Goal: Task Accomplishment & Management: Manage account settings

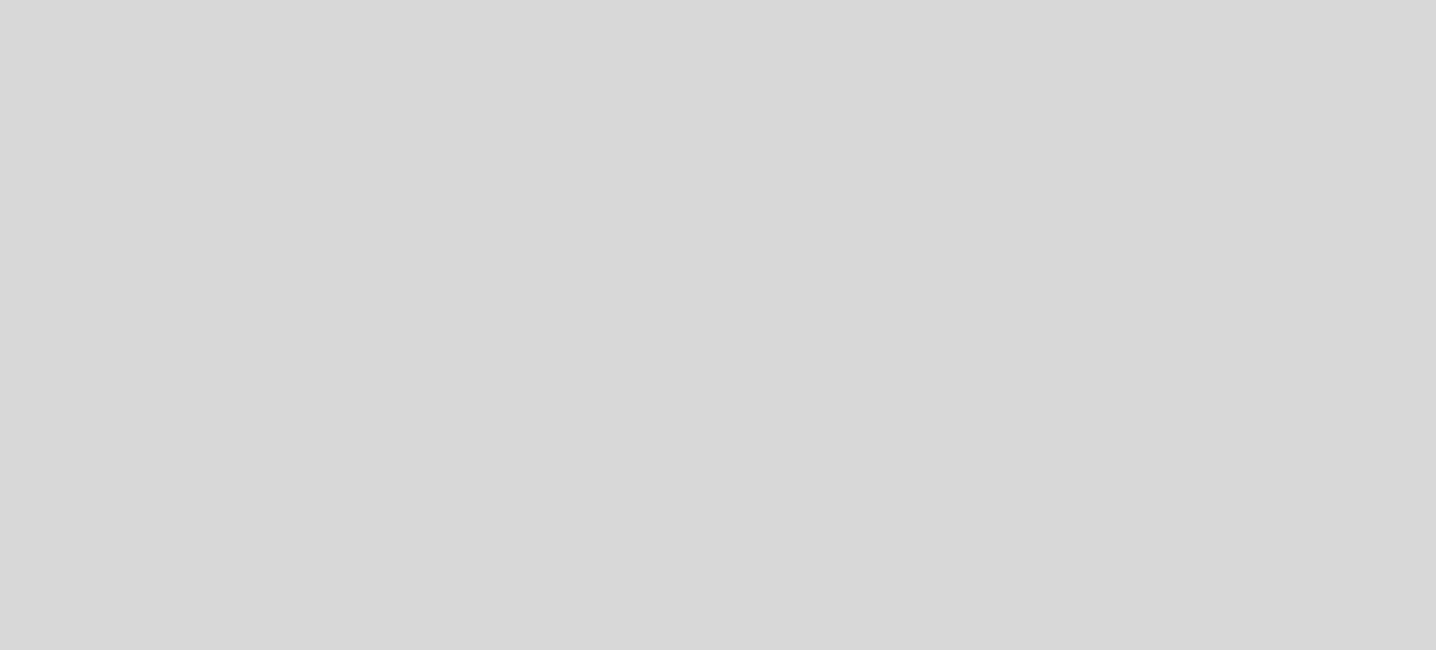
select select "es"
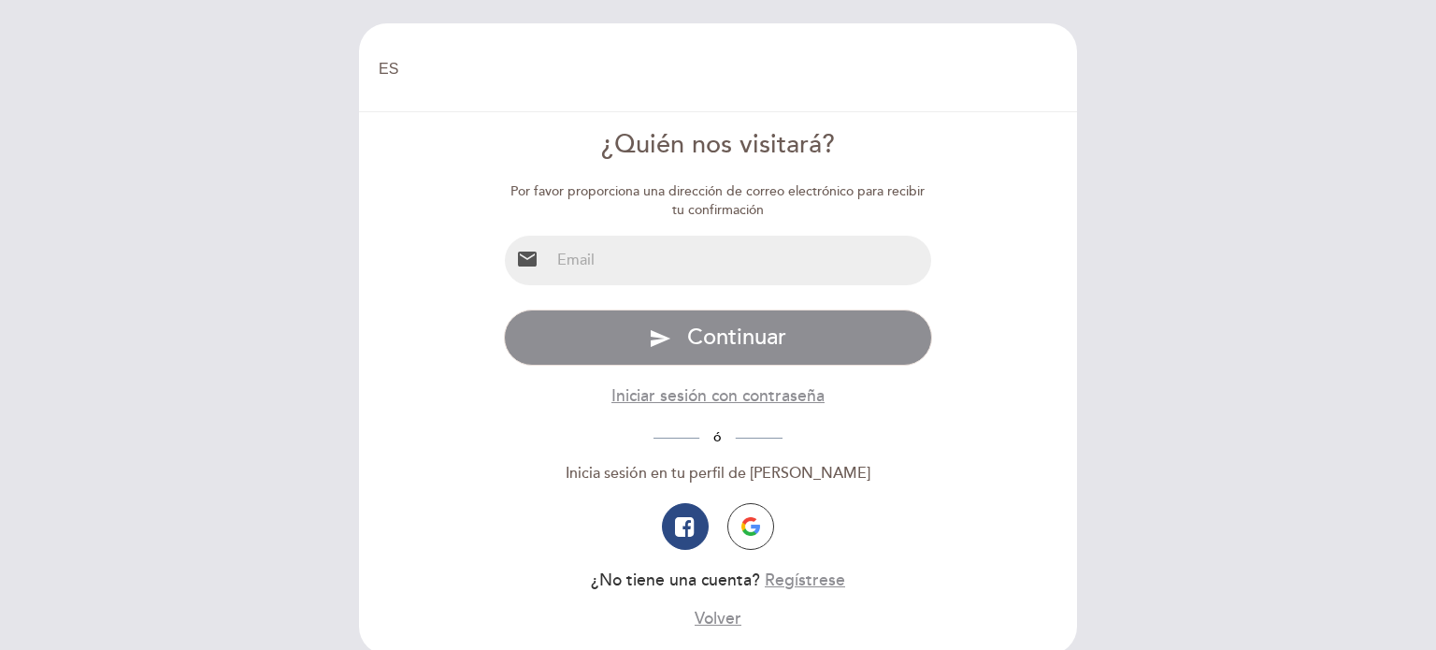
click at [1259, 216] on div "EN ES PT [GEOGRAPHIC_DATA] [GEOGRAPHIC_DATA], Cambiar usuario Hacer una reserva…" at bounding box center [718, 325] width 1436 height 650
click at [673, 242] on input "email" at bounding box center [741, 261] width 382 height 50
type input "[EMAIL_ADDRESS][DOMAIN_NAME]"
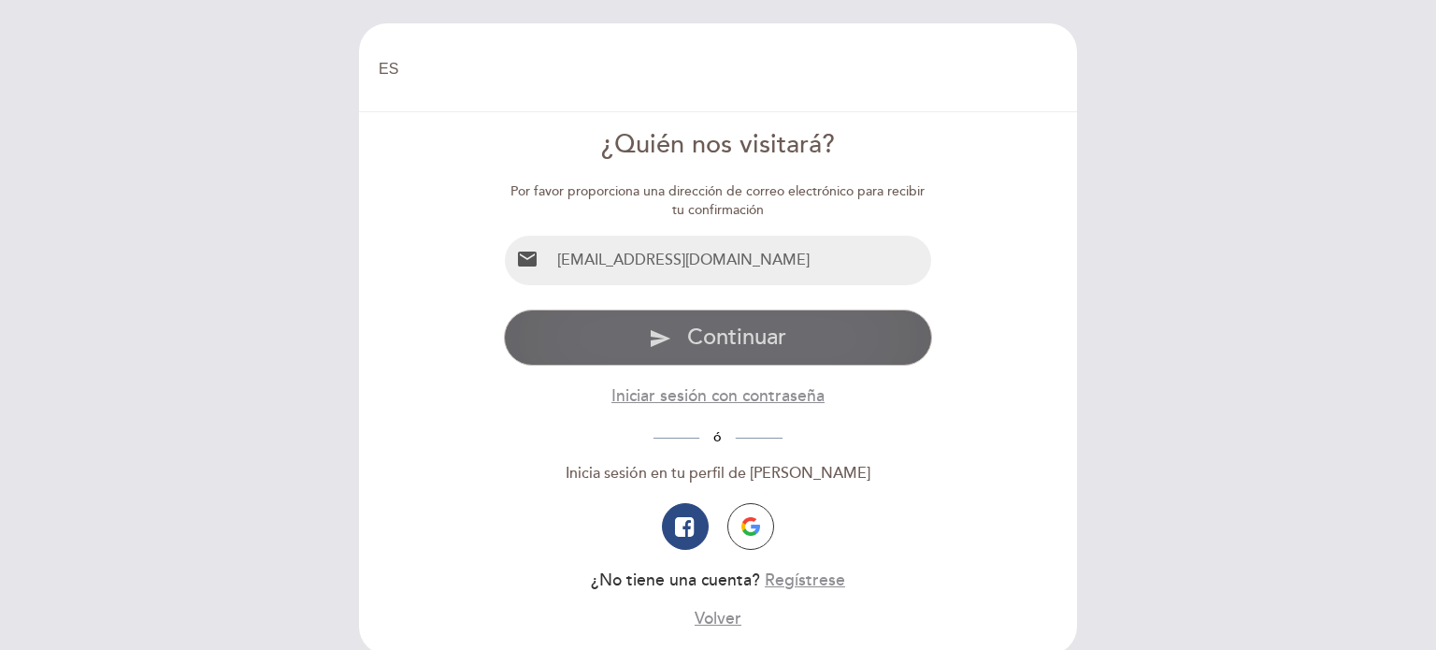
click at [755, 339] on span "Continuar" at bounding box center [736, 337] width 99 height 27
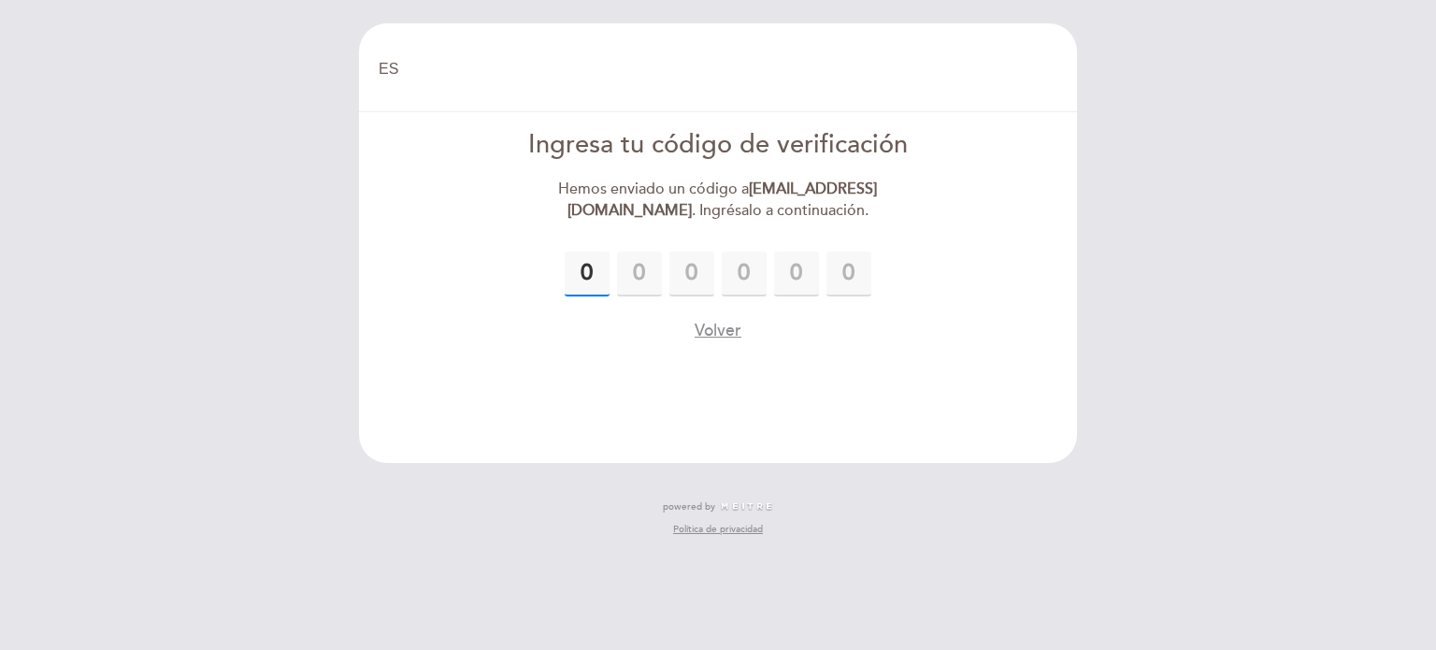
type input "0"
type input "2"
type input "0"
type input "1"
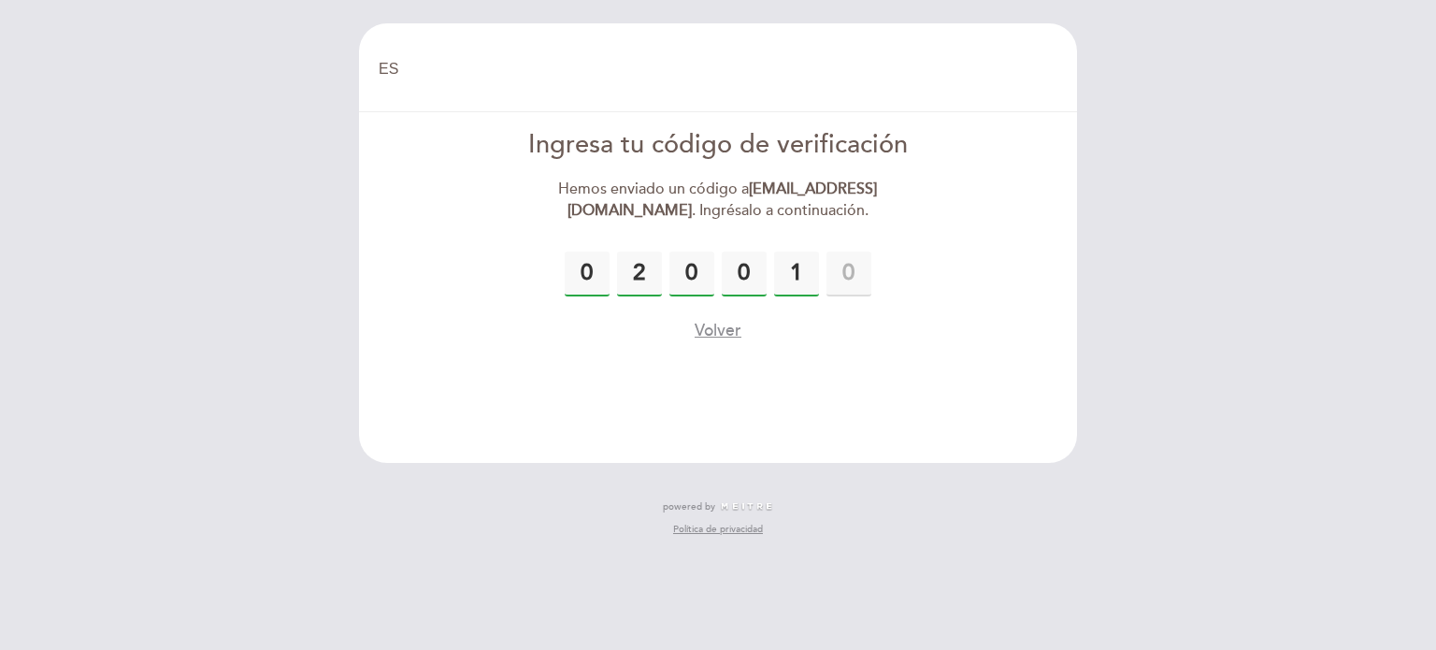
click at [705, 276] on input "0" at bounding box center [692, 274] width 45 height 45
click at [767, 280] on div "0 2 0 0 1" at bounding box center [718, 274] width 429 height 45
click at [751, 272] on input "0" at bounding box center [744, 274] width 45 height 45
type input "1"
type input "9"
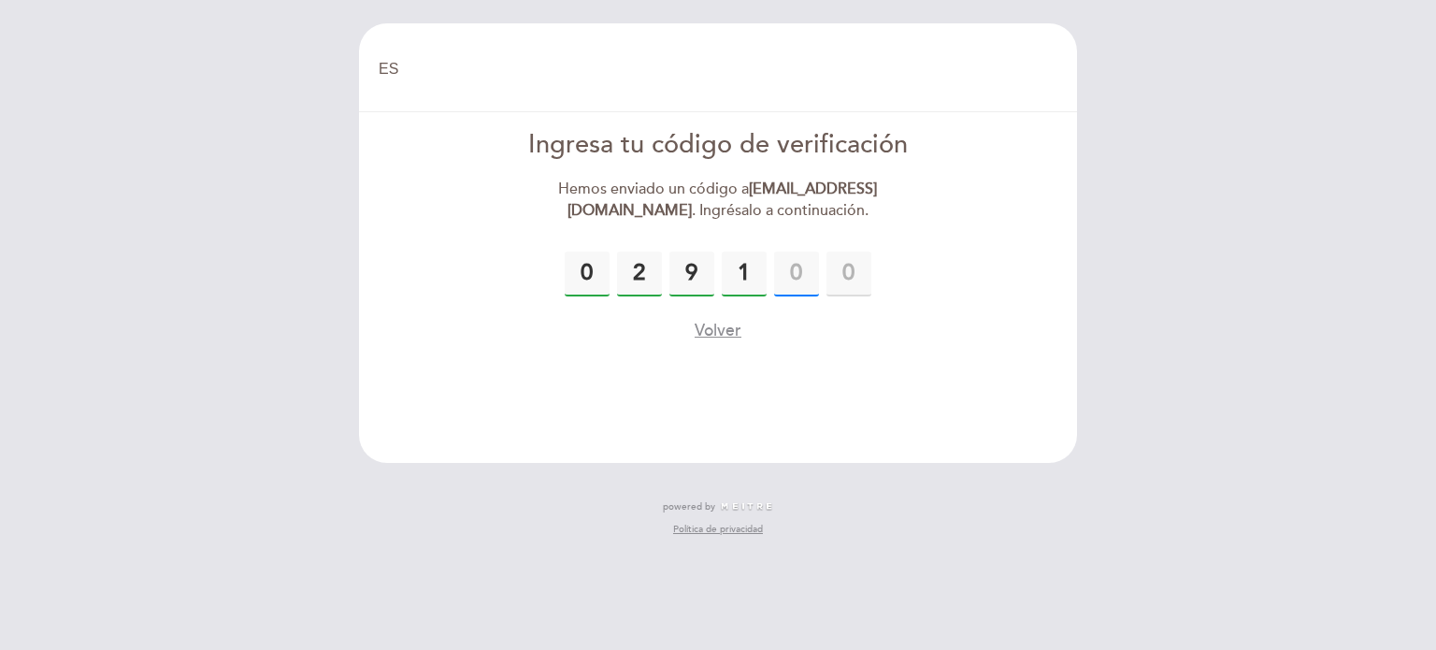
click at [803, 278] on input "text" at bounding box center [796, 274] width 45 height 45
type input "0"
type input "1"
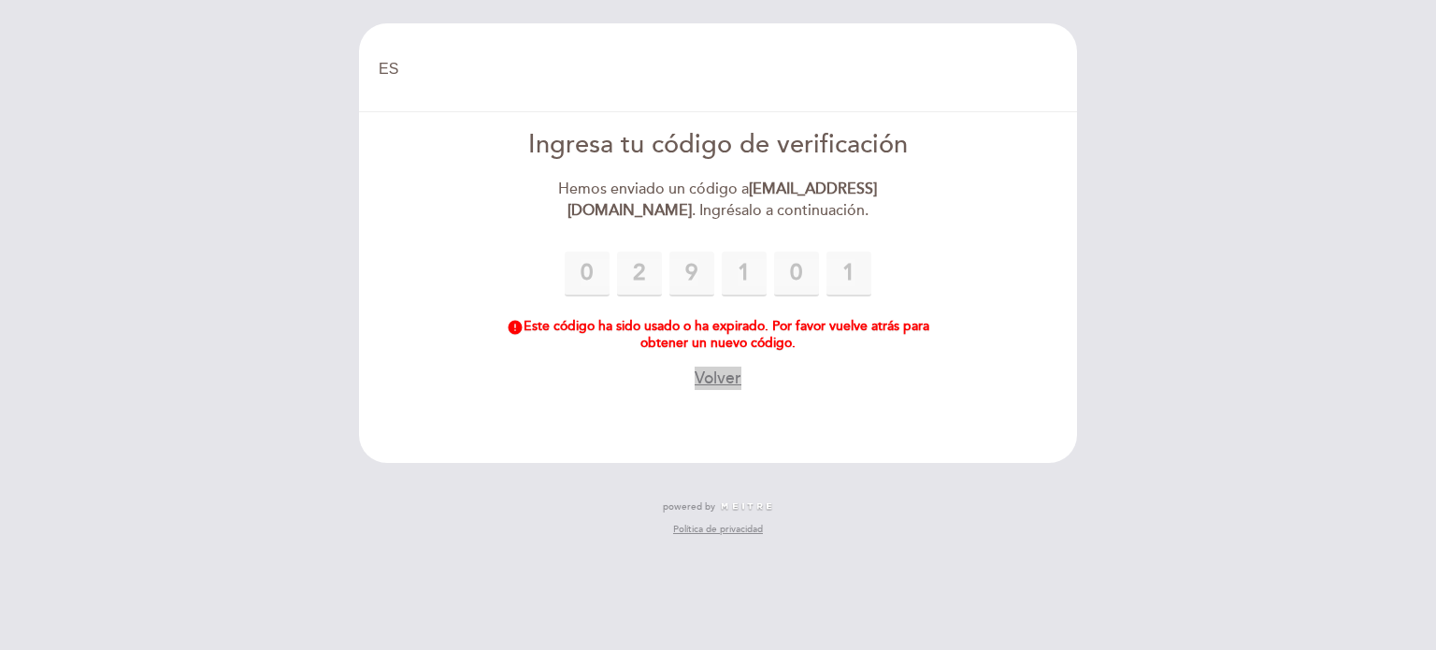
click at [727, 381] on button "Volver" at bounding box center [718, 378] width 47 height 23
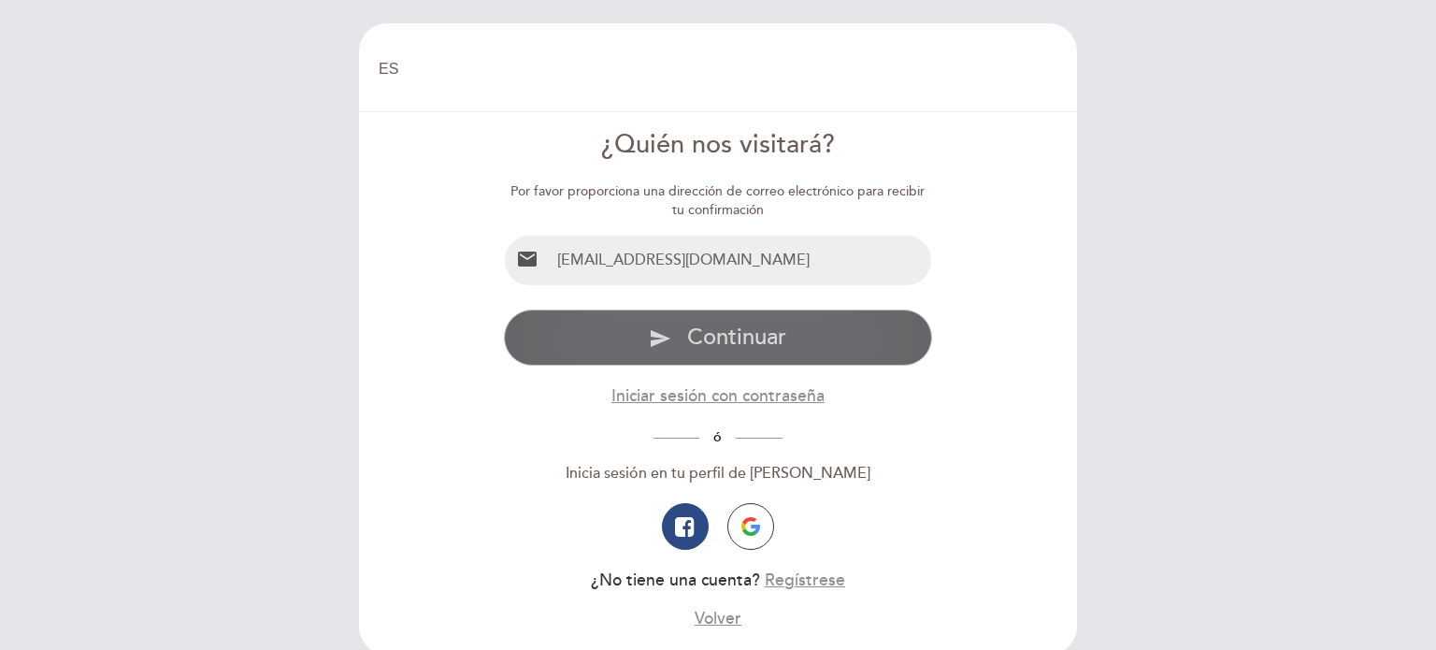
click at [763, 313] on button "send Continuar" at bounding box center [718, 338] width 429 height 56
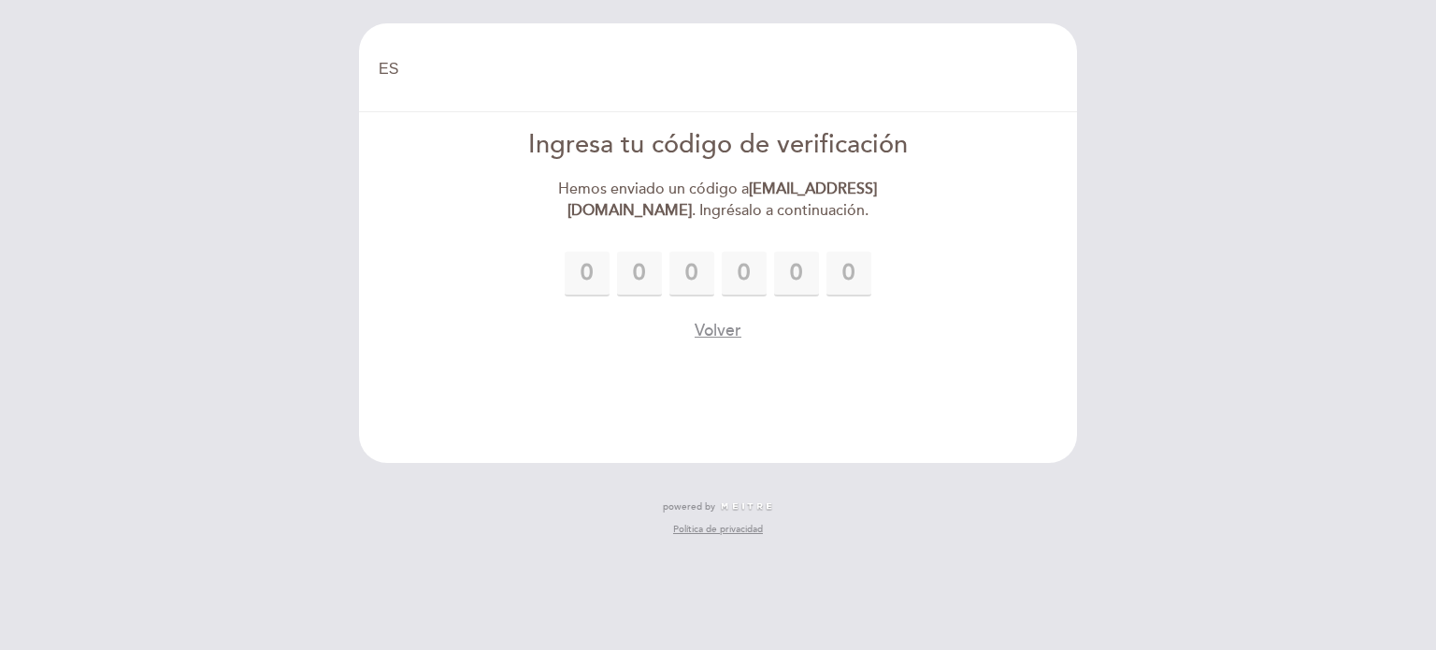
type input "3"
type input "6"
type input "0"
type input "1"
type input "4"
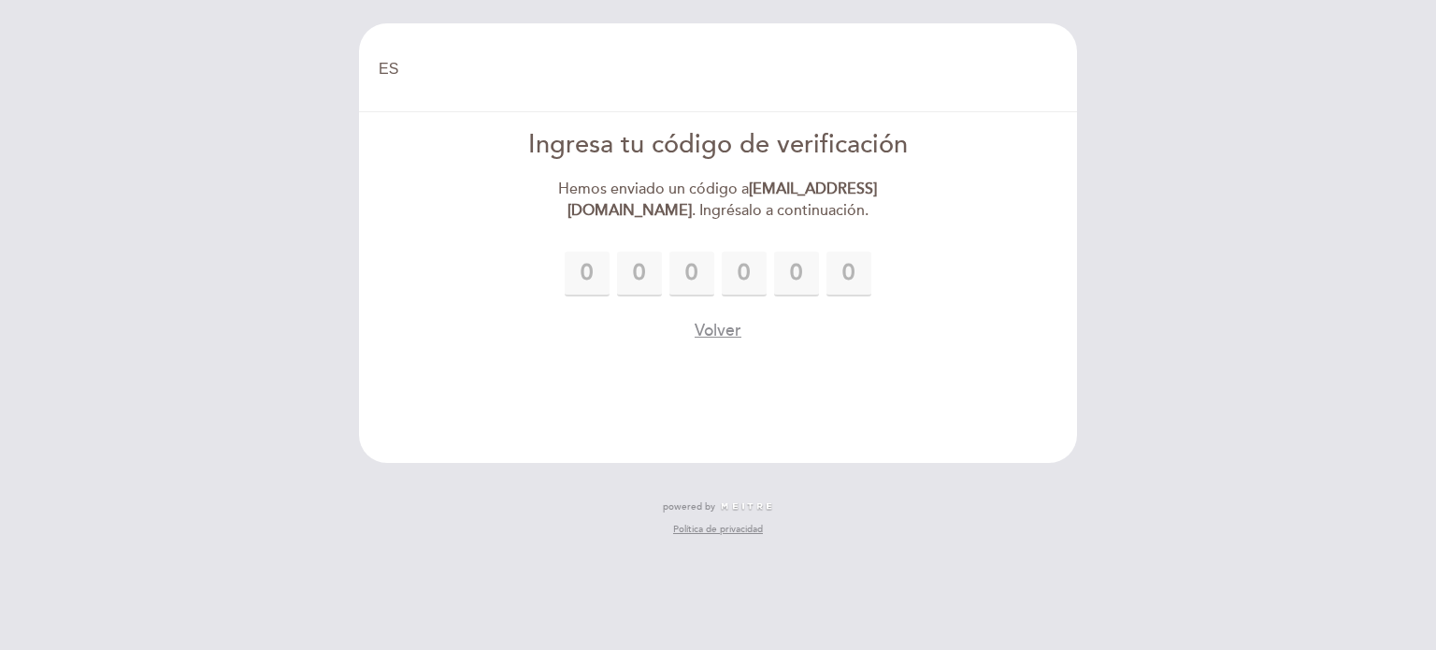
type input "6"
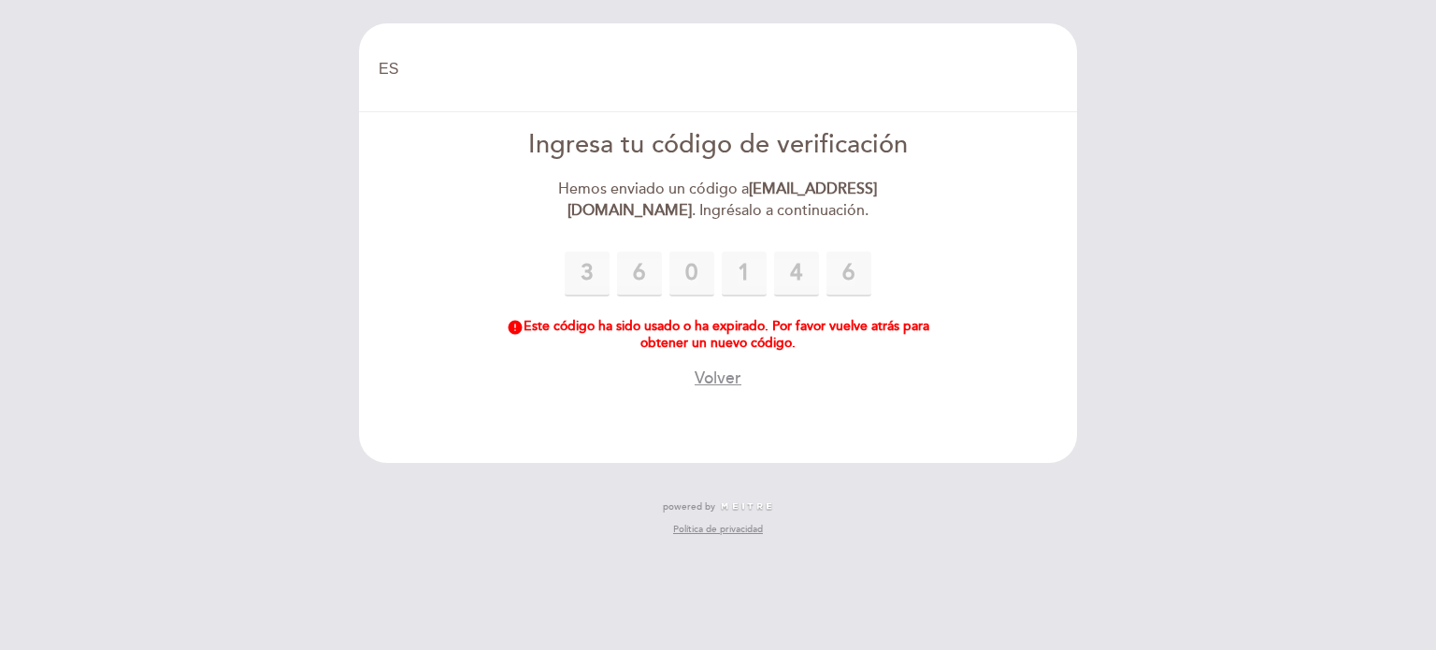
click at [218, 239] on div "EN ES PT [GEOGRAPHIC_DATA] [GEOGRAPHIC_DATA], Cambiar usuario Hacer una reserva…" at bounding box center [718, 325] width 1436 height 650
